Goal: Check status: Check status

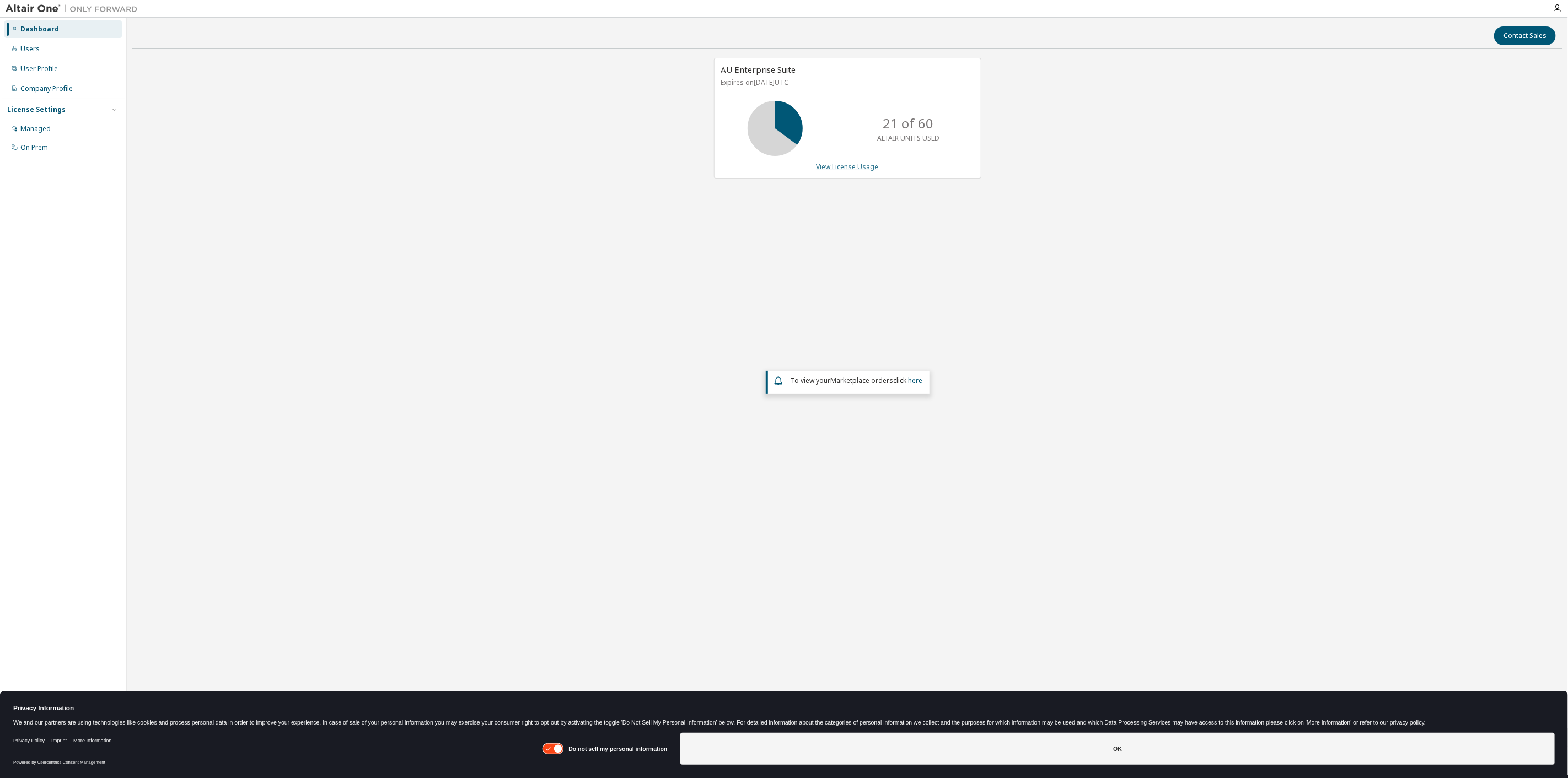
click at [828, 168] on link "View License Usage" at bounding box center [848, 166] width 63 height 10
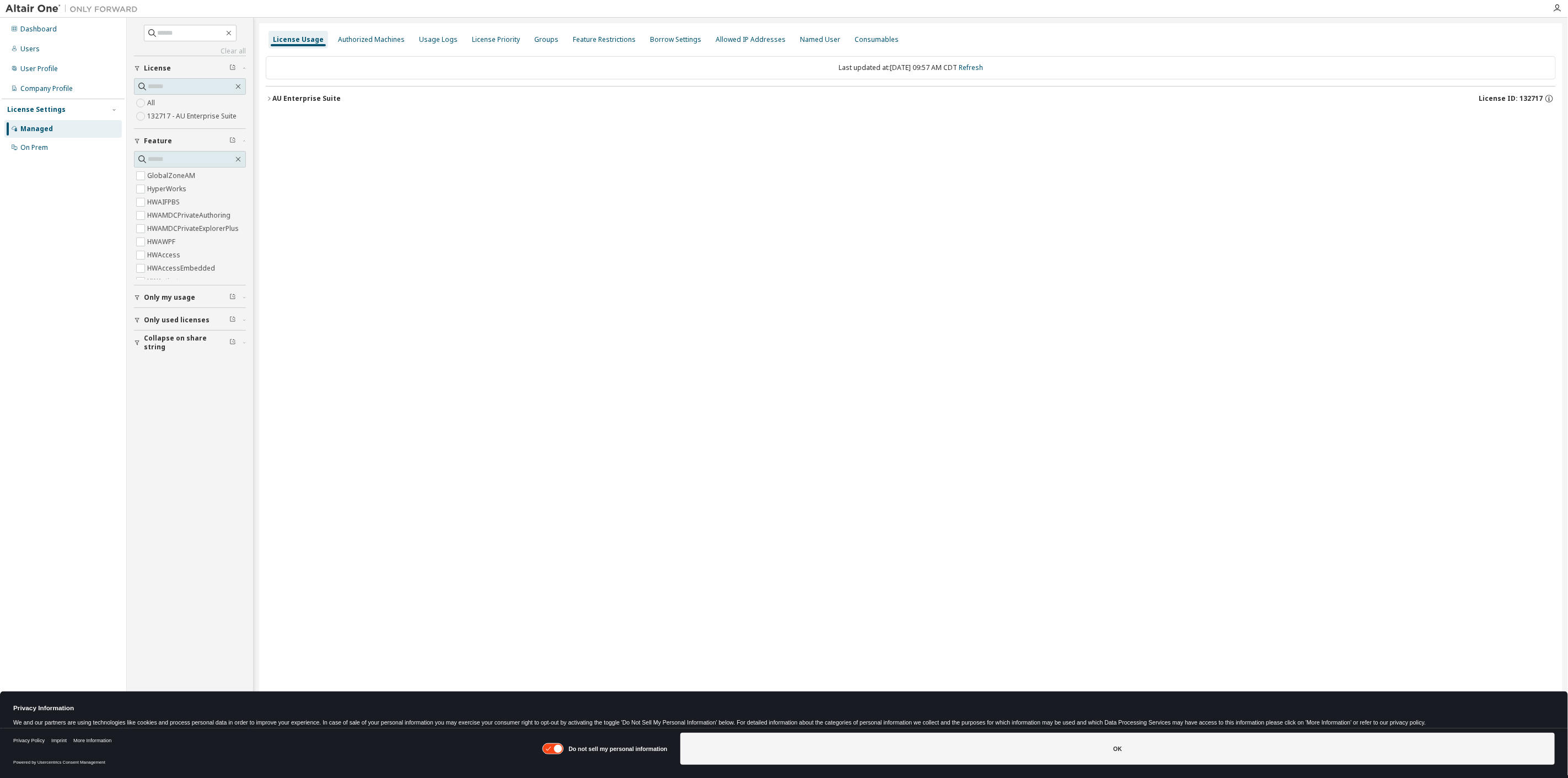
click at [268, 96] on icon "button" at bounding box center [268, 98] width 7 height 7
click at [268, 98] on icon "button" at bounding box center [268, 98] width 7 height 7
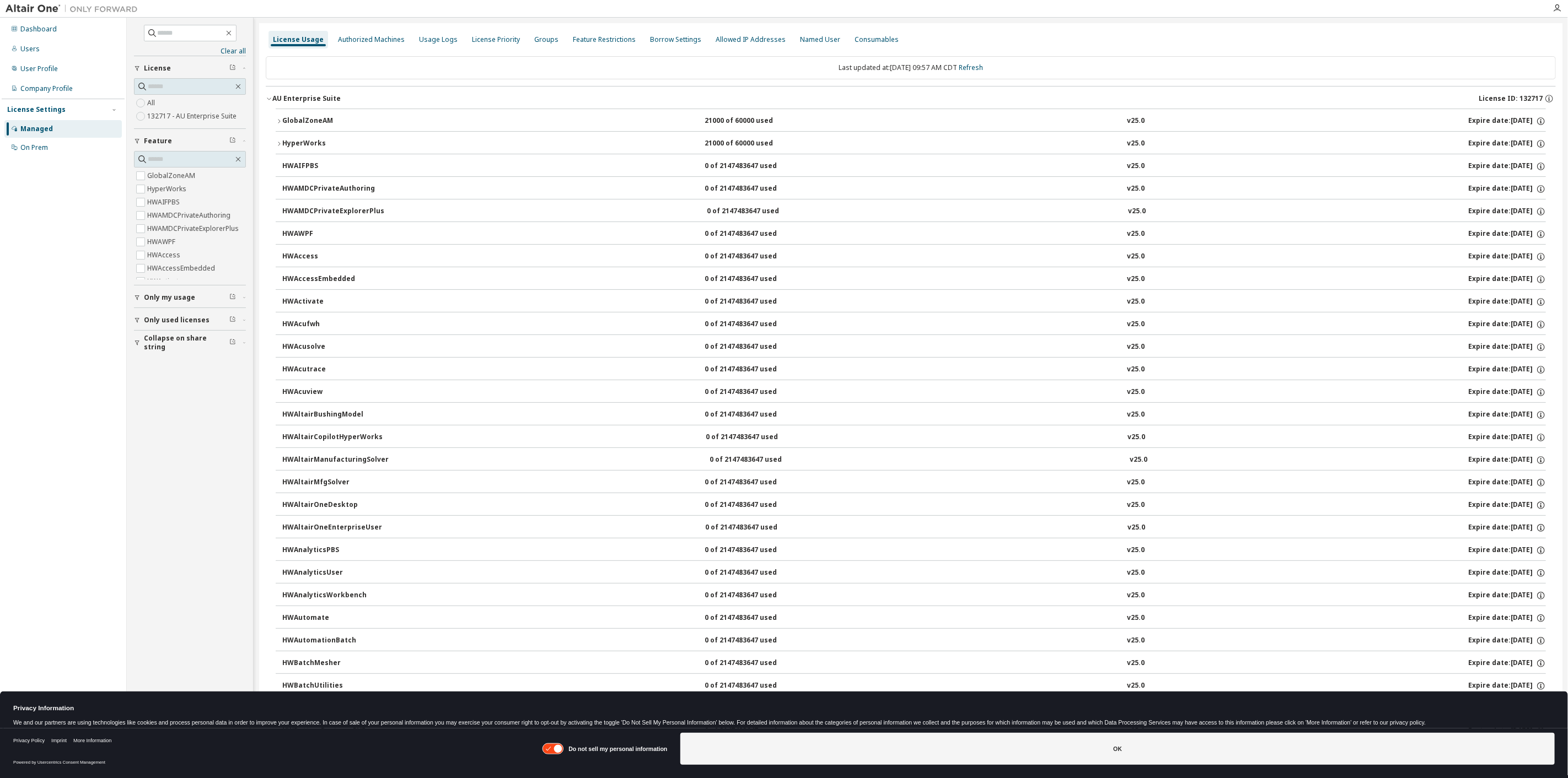
click at [278, 118] on icon "button" at bounding box center [279, 121] width 7 height 7
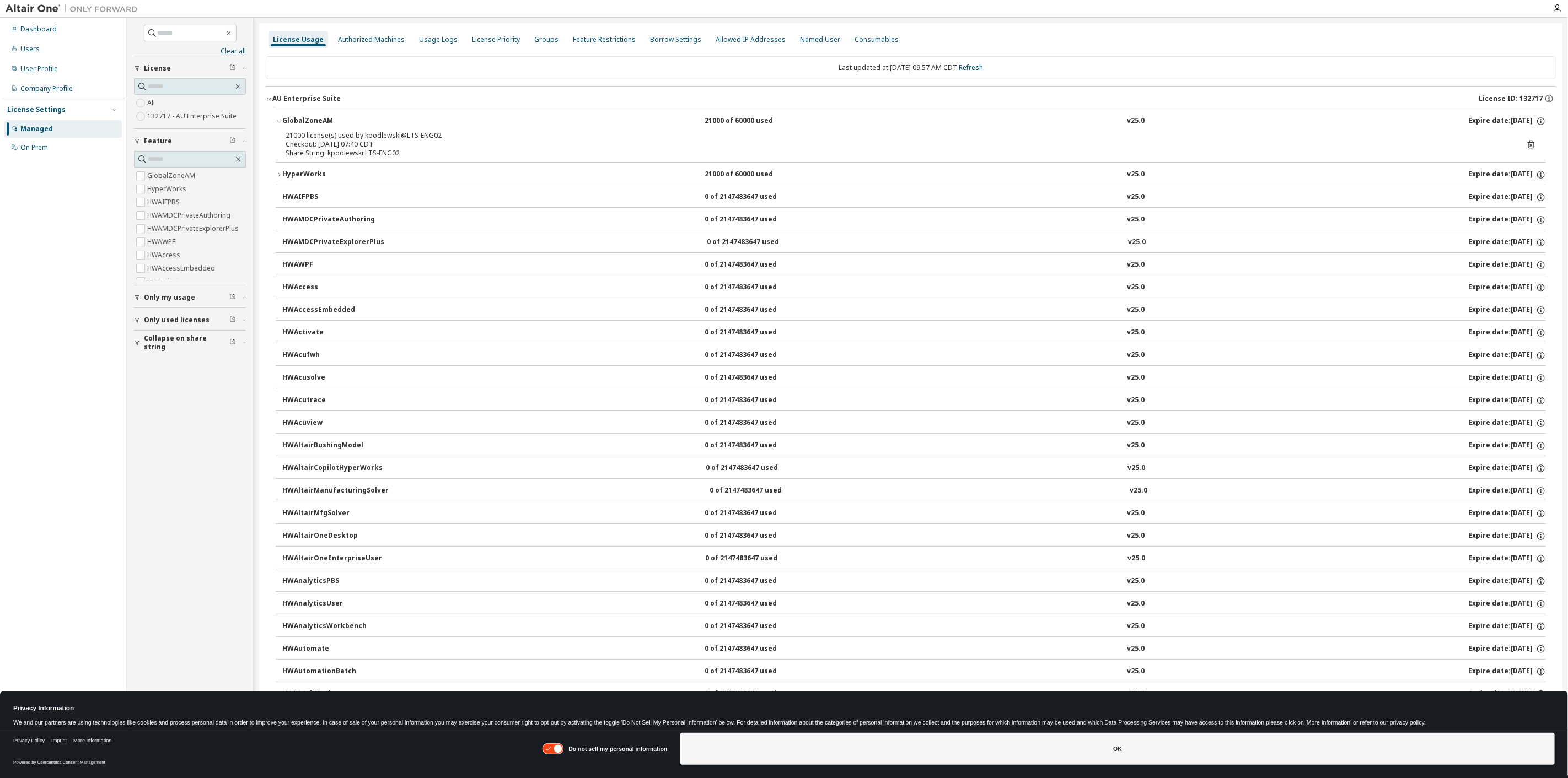
click at [277, 119] on icon "button" at bounding box center [279, 121] width 7 height 7
